Goal: Task Accomplishment & Management: Complete application form

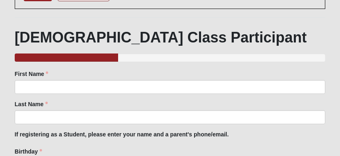
scroll to position [90, 0]
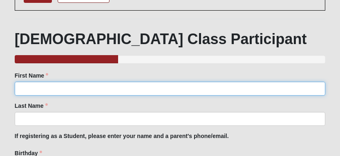
click at [32, 87] on input "First Name" at bounding box center [170, 89] width 310 height 14
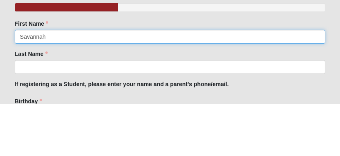
type input "Savannah"
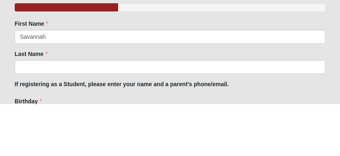
click at [38, 102] on label "Last Name" at bounding box center [31, 106] width 33 height 8
click at [38, 112] on input "Last Name" at bounding box center [170, 119] width 310 height 14
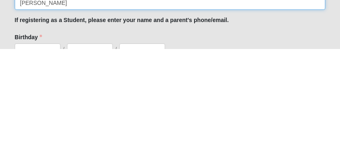
type input "Pearson"
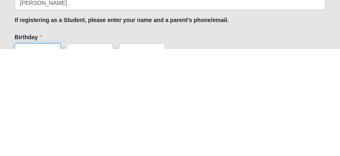
click at [37, 151] on select "1 2 3 4 5 6 7 8 9 10 11 12 13 14 15 16 17 18 19 20 21 22 23 24 25 26 27 28 29 3…" at bounding box center [38, 158] width 46 height 14
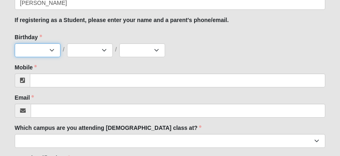
select select "4"
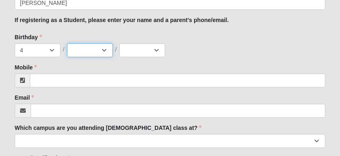
click at [97, 47] on select "Jan Feb Mar Apr May Jun Jul Aug Sep Oct Nov Dec" at bounding box center [90, 50] width 46 height 14
click at [103, 51] on select "Jan Feb Mar Apr May Jun Jul Aug Sep Oct Nov Dec" at bounding box center [90, 50] width 46 height 14
select select "4"
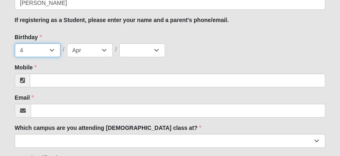
click at [42, 43] on select "1 2 3 4 5 6 7 8 9 10 11 12 13 14 15 16 17 18 19 20 21 22 23 24 25 26 27 28 29 3…" at bounding box center [38, 50] width 46 height 14
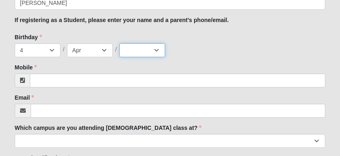
click at [142, 53] on select "2025 2024 2023 2022 2021 2020 2019 2018 2017 2016 2015 2014 2013 2012 2011 2010…" at bounding box center [142, 50] width 46 height 14
select select "2000"
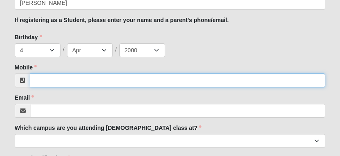
click at [130, 74] on input "Mobile" at bounding box center [177, 81] width 295 height 14
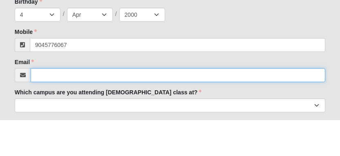
click at [142, 104] on input "Email" at bounding box center [178, 111] width 294 height 14
type input "(904) 577-6067"
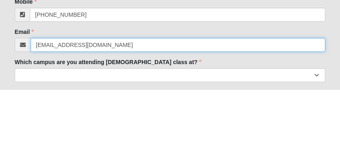
type input "cheycries@icloud.com"
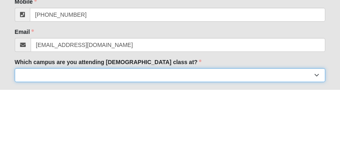
click at [179, 134] on select "Arlington Baymeadows Eleven22 Online Fleming Island Jesup Mandarin North Jax Or…" at bounding box center [170, 141] width 310 height 14
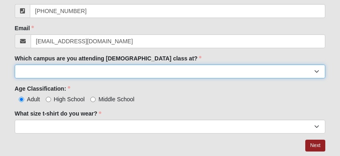
select select "13"
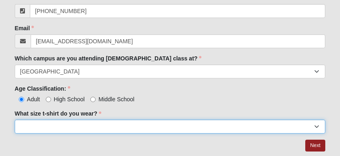
click at [179, 127] on select "Small Medium Large XL 2XL 3XL" at bounding box center [170, 127] width 310 height 14
select select "Small"
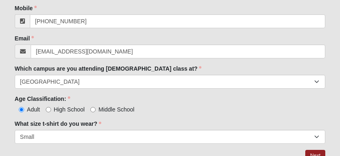
scroll to position [271, 0]
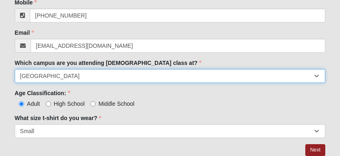
click at [179, 77] on select "Arlington Baymeadows Eleven22 Online Fleming Island Jesup Mandarin North Jax Or…" at bounding box center [170, 76] width 310 height 14
select select "6"
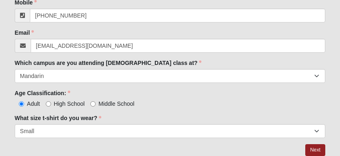
click at [179, 148] on link "Next" at bounding box center [315, 150] width 20 height 12
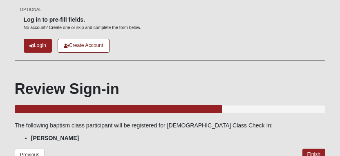
scroll to position [50, 0]
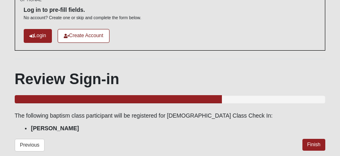
click at [179, 143] on link "Finish" at bounding box center [313, 145] width 23 height 12
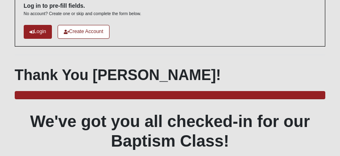
scroll to position [51, 0]
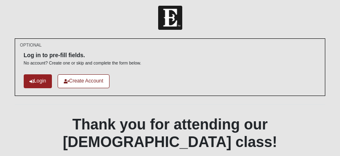
scroll to position [2, 0]
